Goal: Task Accomplishment & Management: Manage account settings

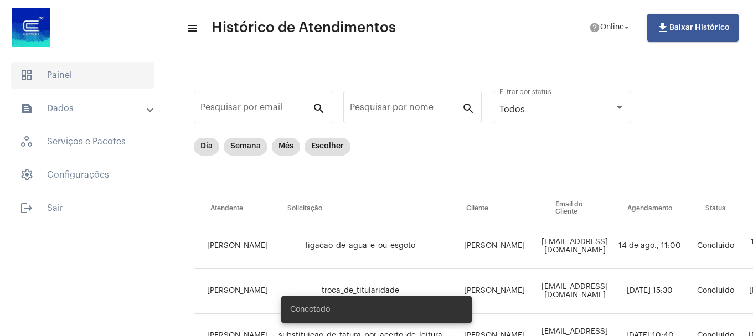
click at [119, 78] on span "dashboard Painel" at bounding box center [82, 75] width 143 height 27
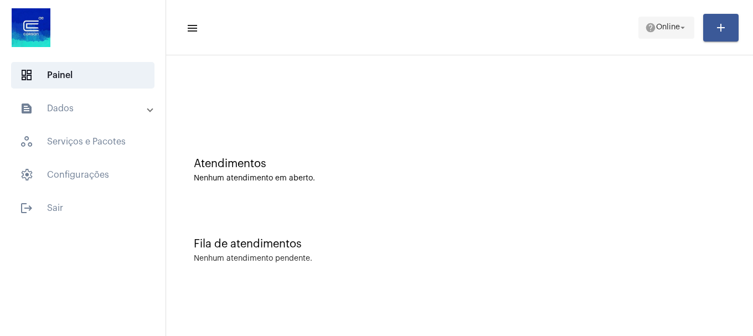
drag, startPoint x: 652, startPoint y: 43, endPoint x: 654, endPoint y: 37, distance: 6.5
click at [652, 43] on mat-toolbar-row "menu help Online arrow_drop_down add" at bounding box center [459, 27] width 587 height 35
click at [655, 37] on span "help Online arrow_drop_down" at bounding box center [666, 27] width 43 height 20
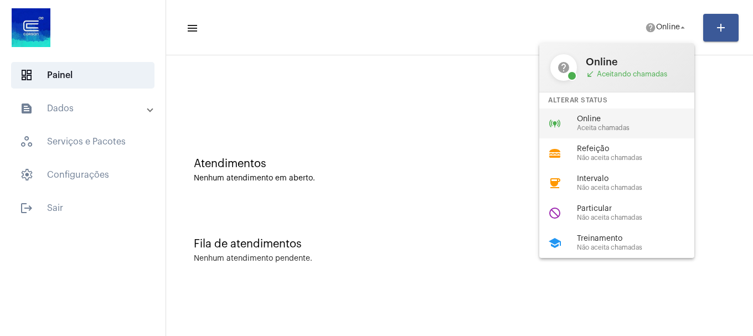
click at [627, 114] on div "online_prediction Online Aceita chamadas" at bounding box center [625, 124] width 173 height 30
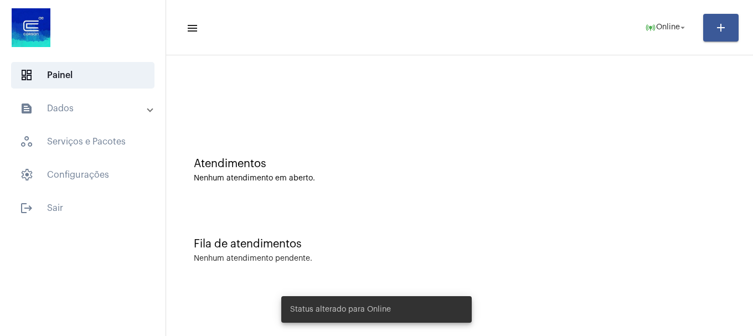
click at [79, 117] on mat-expansion-panel-header "text_snippet_outlined Dados" at bounding box center [86, 108] width 159 height 27
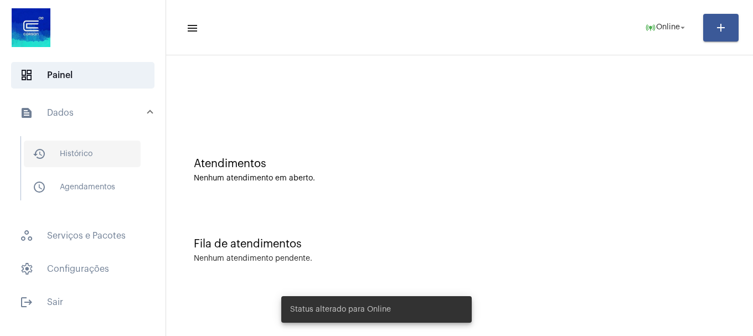
click at [77, 157] on span "history_outlined Histórico" at bounding box center [82, 154] width 117 height 27
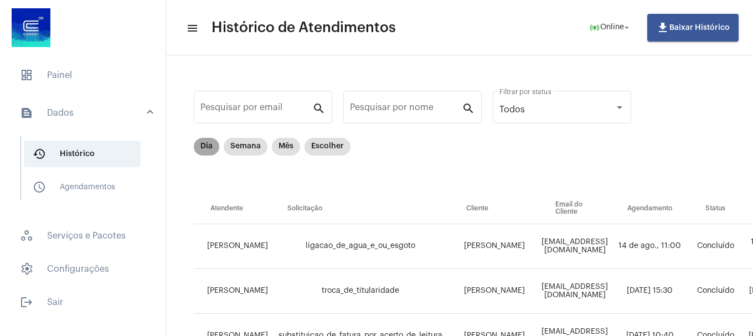
click at [204, 146] on mat-chip "Dia" at bounding box center [206, 147] width 25 height 18
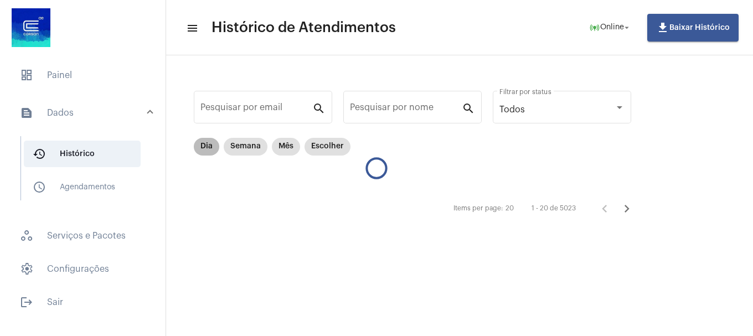
click at [204, 146] on mat-chip "Dia" at bounding box center [206, 147] width 25 height 18
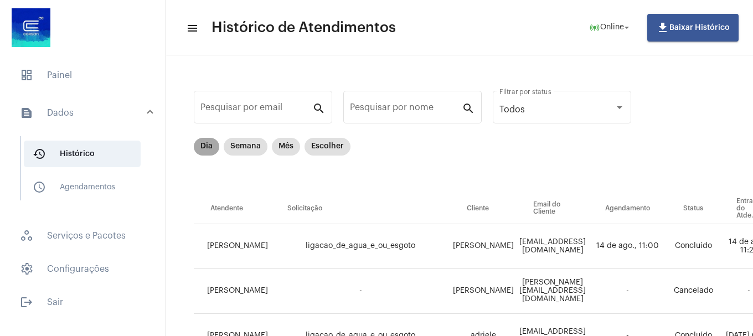
click at [200, 147] on mat-chip "Dia" at bounding box center [206, 147] width 25 height 18
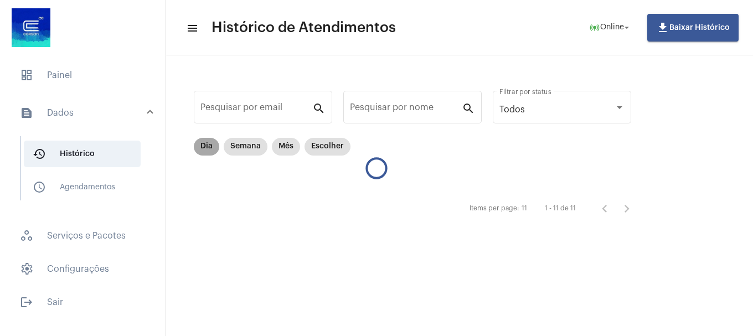
click at [200, 147] on mat-chip "Dia" at bounding box center [206, 147] width 25 height 18
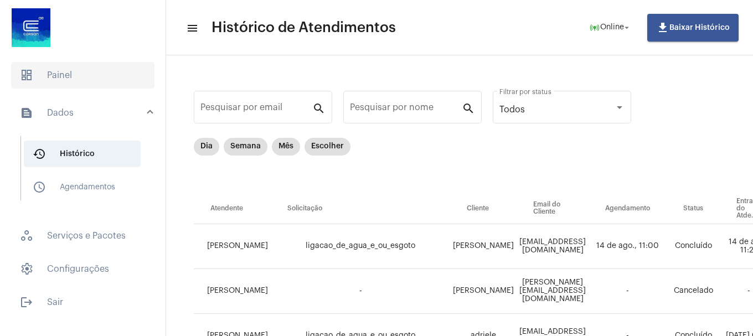
click at [95, 80] on span "dashboard Painel" at bounding box center [82, 75] width 143 height 27
